Goal: Task Accomplishment & Management: Use online tool/utility

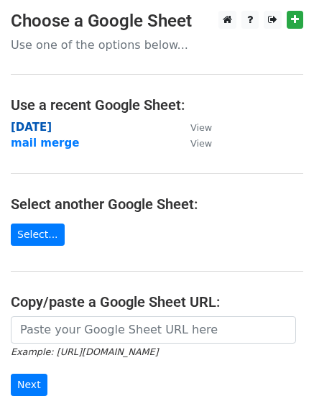
click at [40, 132] on strong "[DATE]" at bounding box center [31, 127] width 41 height 13
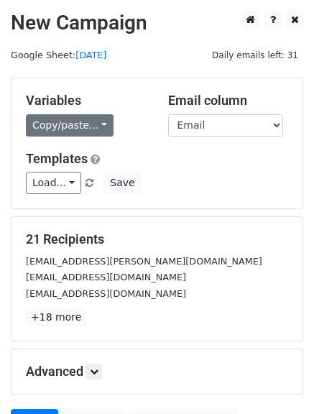
click at [93, 120] on link "Copy/paste..." at bounding box center [70, 125] width 88 height 22
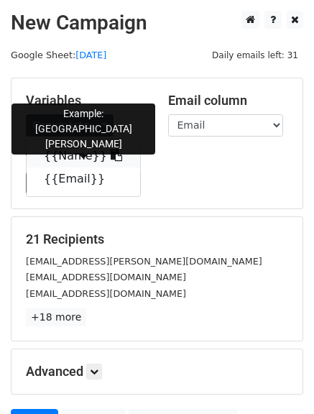
click at [111, 157] on icon at bounding box center [116, 154] width 11 height 11
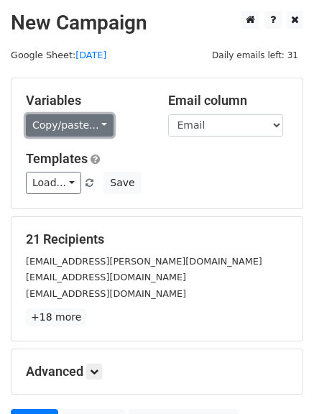
click at [93, 121] on link "Copy/paste..." at bounding box center [70, 125] width 88 height 22
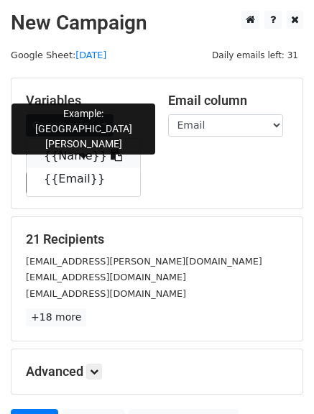
click at [111, 153] on icon at bounding box center [116, 154] width 11 height 11
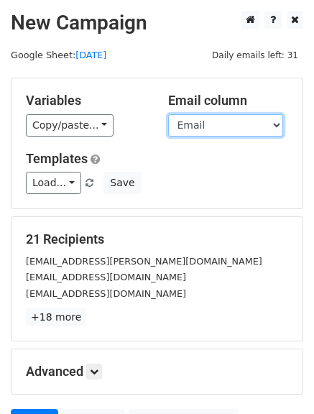
click at [233, 126] on select "Name Email" at bounding box center [225, 125] width 115 height 22
